Goal: Check status: Check status

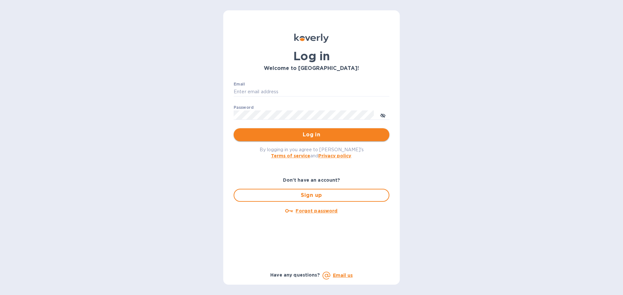
type input "[EMAIL_ADDRESS][DOMAIN_NAME]"
click at [265, 133] on span "Log in" at bounding box center [311, 135] width 145 height 8
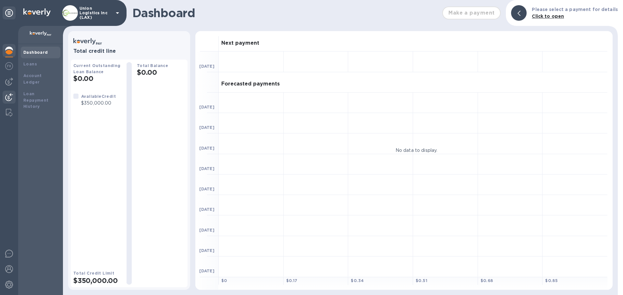
click at [9, 98] on img at bounding box center [9, 97] width 8 height 8
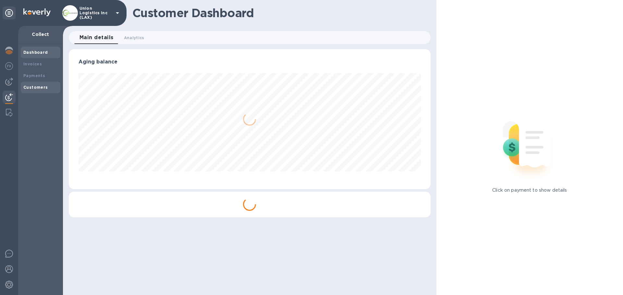
scroll to position [140, 361]
click at [41, 76] on b "Payments" at bounding box center [34, 75] width 22 height 5
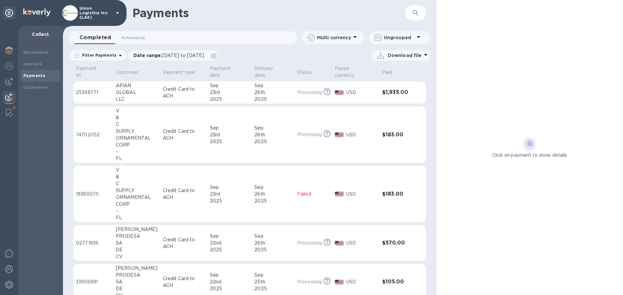
click at [163, 97] on p "Credit Card to ACH" at bounding box center [184, 93] width 42 height 14
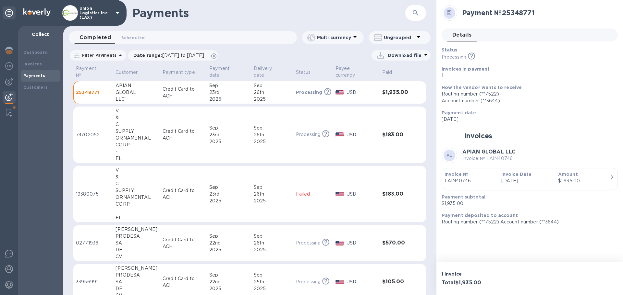
click at [168, 94] on p "Credit Card to ACH" at bounding box center [183, 93] width 42 height 14
